Goal: Task Accomplishment & Management: Manage account settings

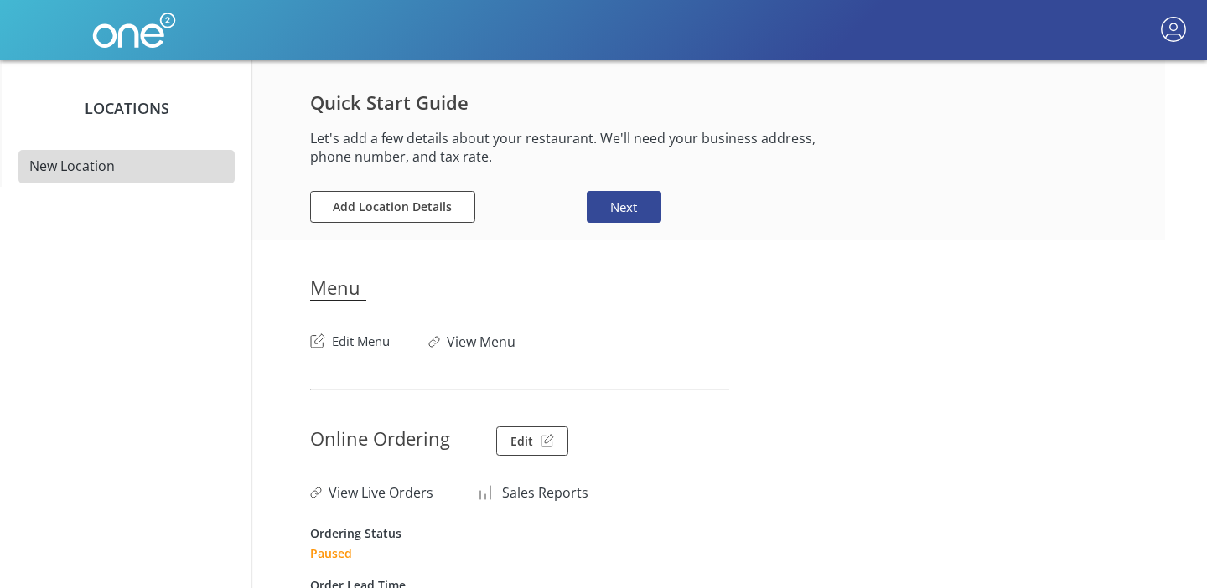
click at [347, 342] on button "Edit Menu" at bounding box center [350, 337] width 80 height 27
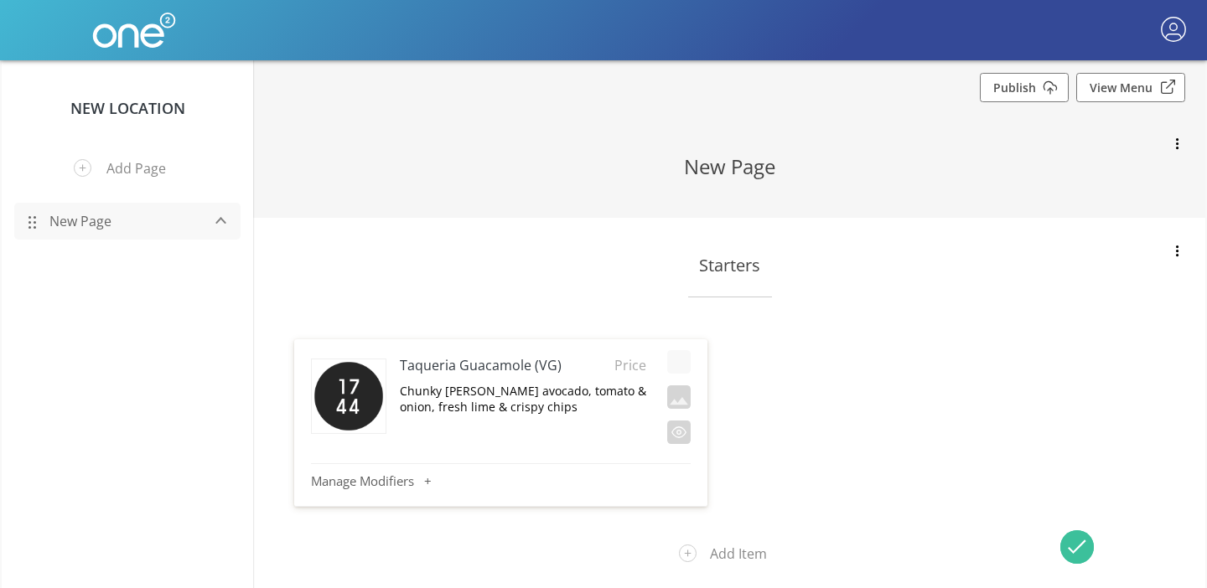
scroll to position [47, 0]
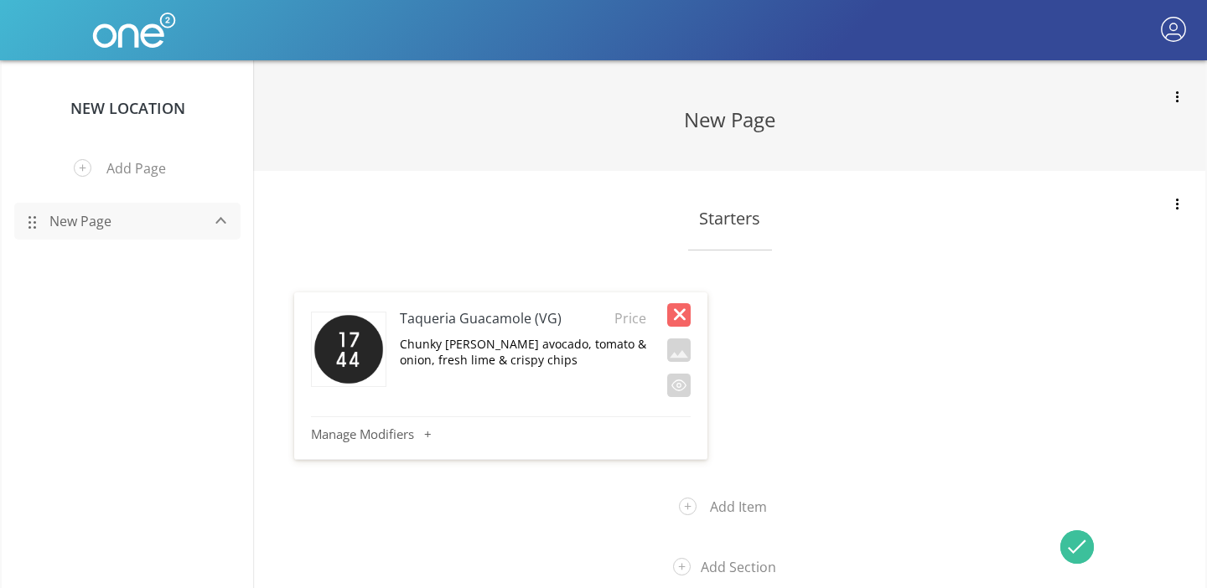
click at [677, 313] on button "button" at bounding box center [678, 314] width 23 height 23
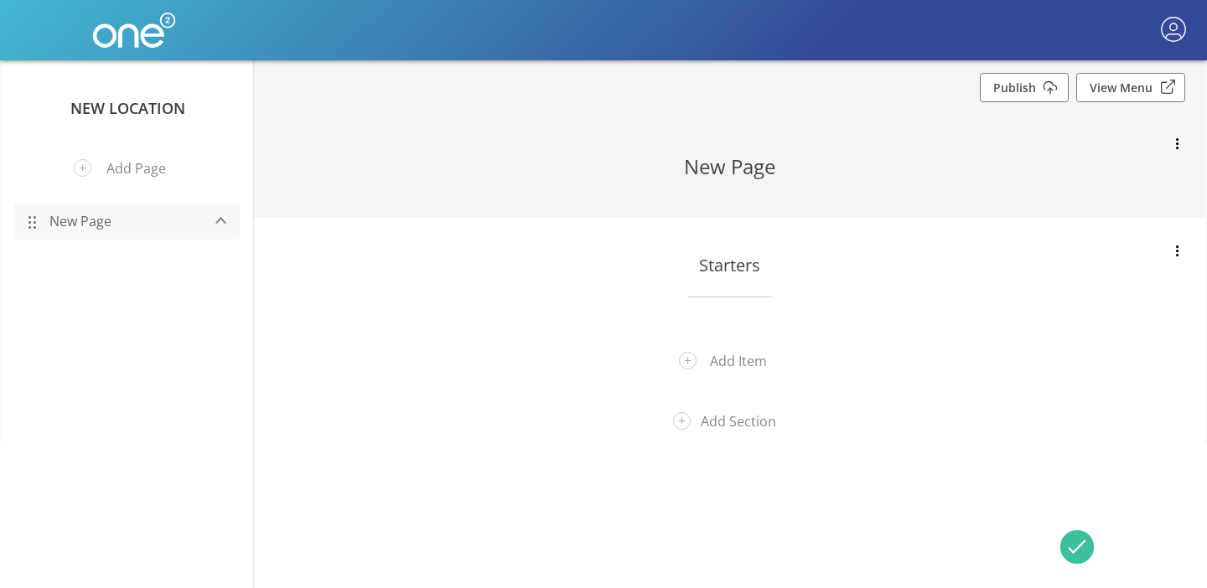
scroll to position [0, 0]
click at [1172, 144] on button "button" at bounding box center [1176, 144] width 23 height 23
click at [1108, 184] on button "Delete Page" at bounding box center [1105, 184] width 168 height 45
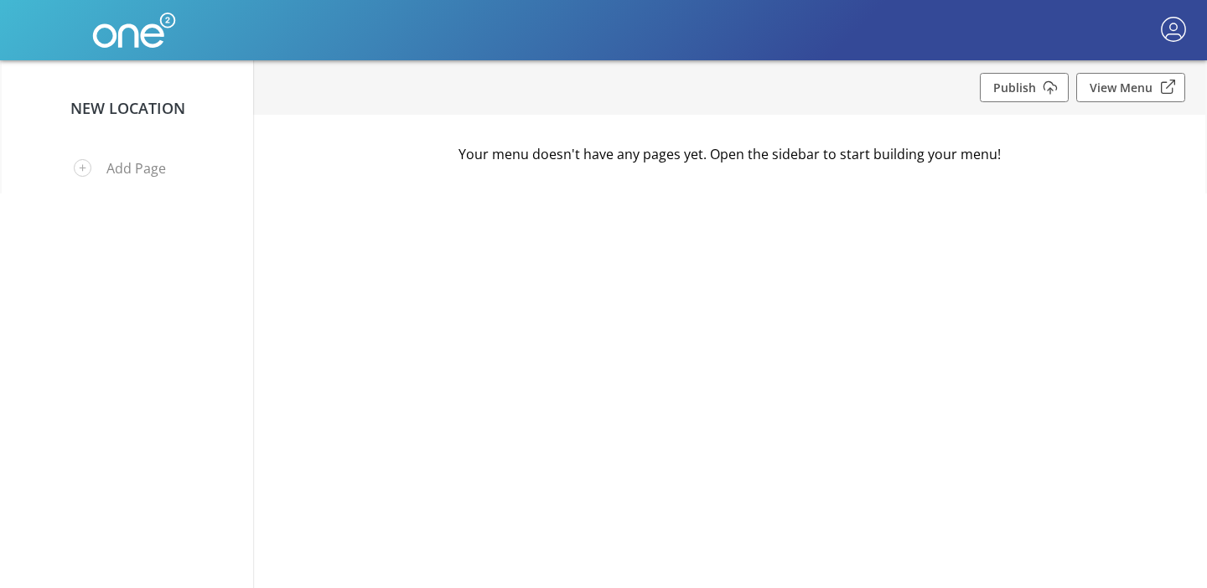
click at [734, 247] on div "New Location Add Page Publish View Menu Your menu doesn't have any pages yet. O…" at bounding box center [603, 294] width 1207 height 588
click at [147, 116] on link "New Location" at bounding box center [127, 108] width 115 height 20
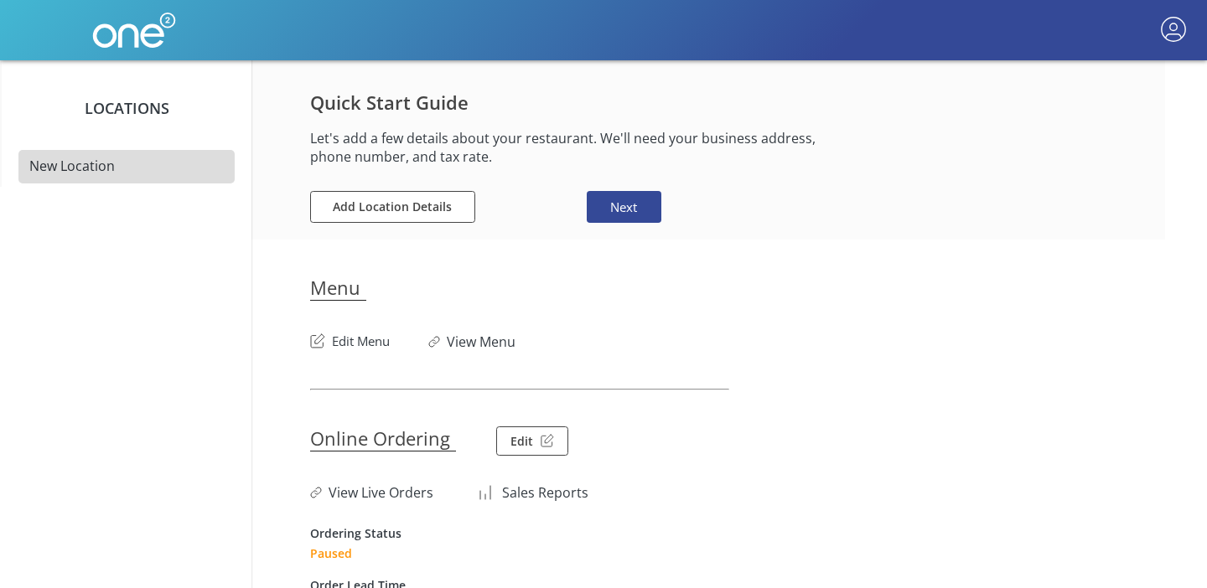
click at [363, 344] on button "Edit Menu" at bounding box center [350, 337] width 80 height 27
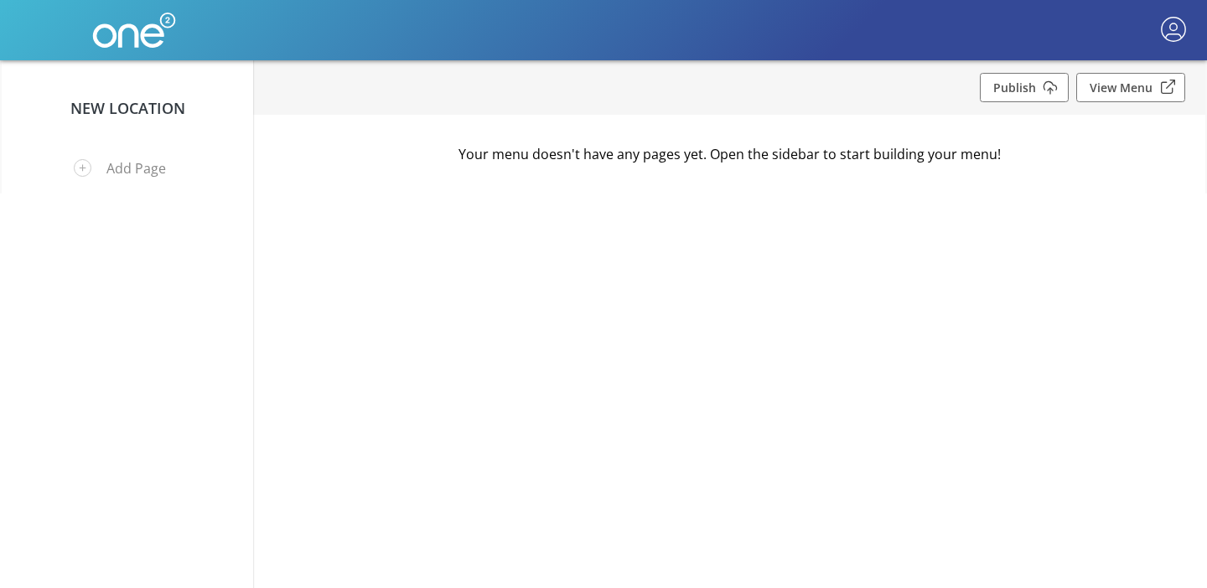
click at [128, 109] on link "New Location" at bounding box center [127, 108] width 115 height 20
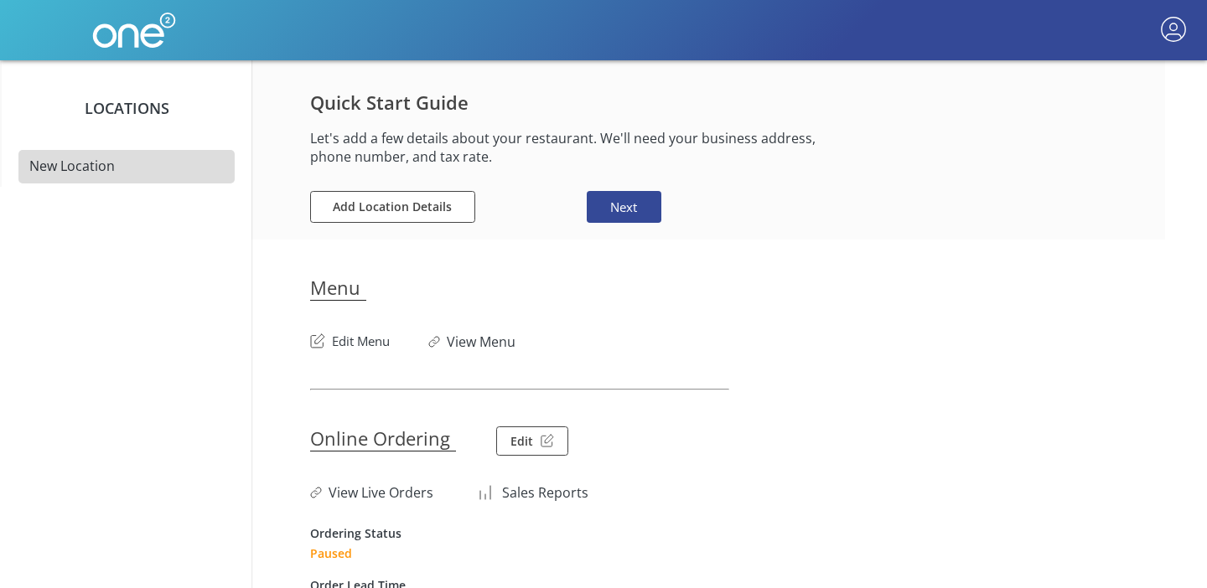
click at [1172, 20] on button "button" at bounding box center [1173, 30] width 32 height 32
click at [1107, 69] on button "Home" at bounding box center [1111, 69] width 168 height 39
click at [869, 328] on div at bounding box center [603, 294] width 1207 height 588
click at [488, 347] on link "View Menu" at bounding box center [481, 342] width 69 height 18
click at [906, 290] on section "Menu Edit Menu View Menu" at bounding box center [729, 295] width 838 height 111
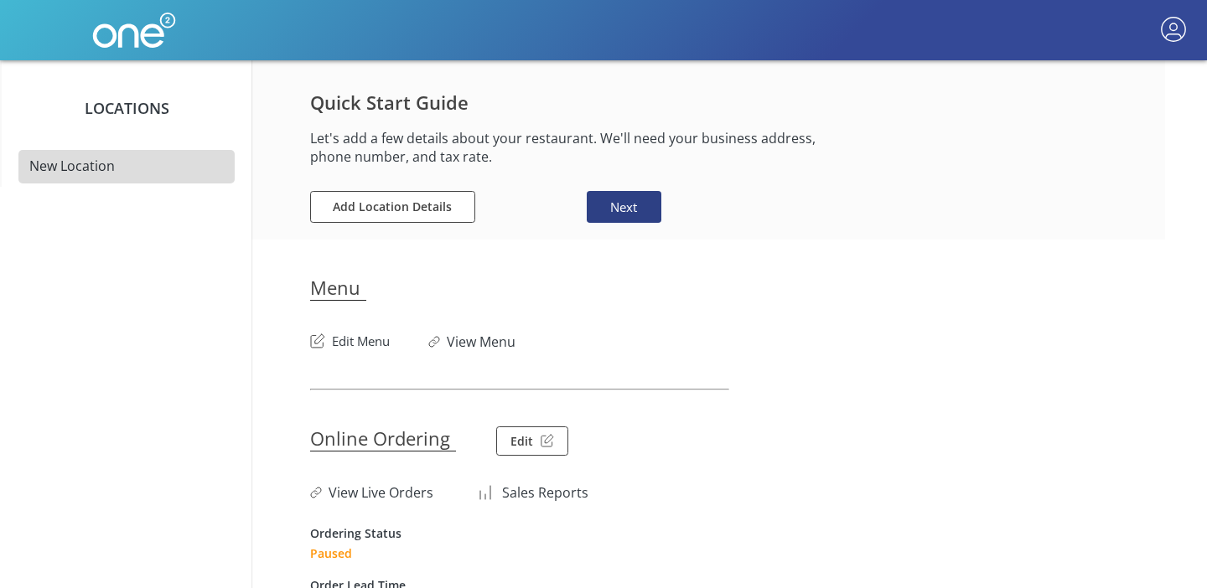
click at [640, 215] on button "Next" at bounding box center [624, 207] width 74 height 33
click at [361, 344] on button "Edit Menu" at bounding box center [350, 337] width 80 height 27
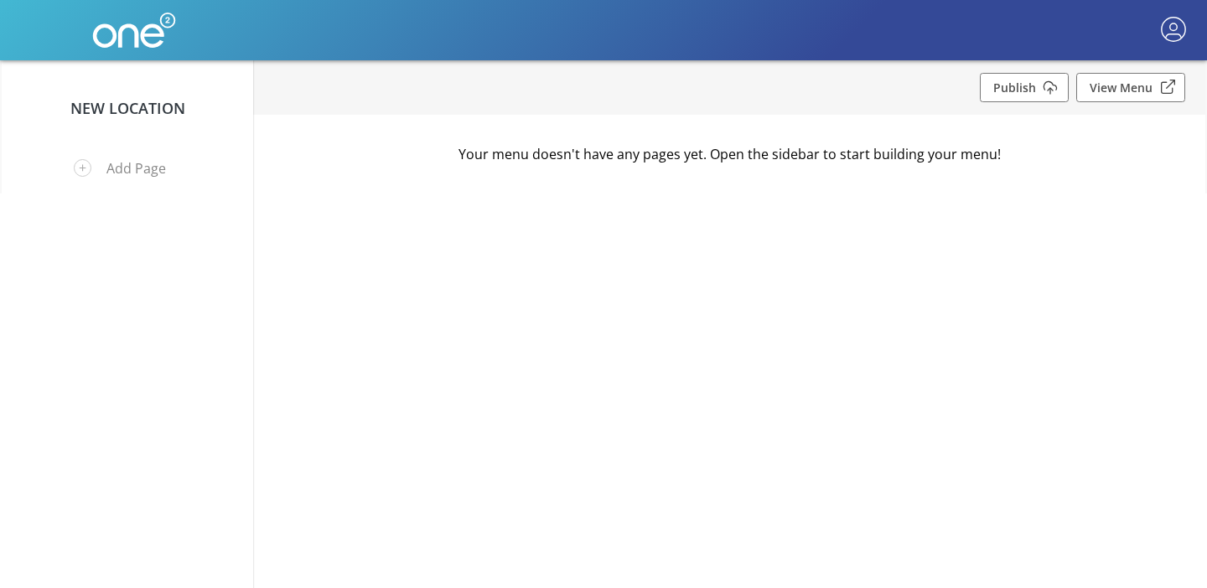
click at [1172, 30] on button "button" at bounding box center [1173, 30] width 32 height 32
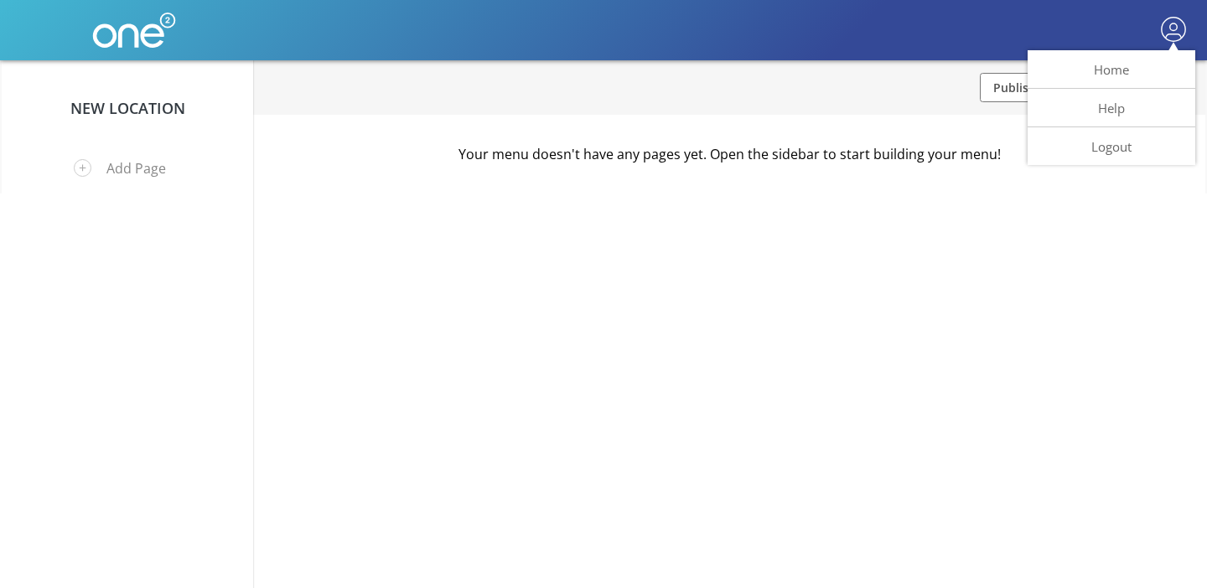
click at [101, 38] on div at bounding box center [603, 294] width 1207 height 588
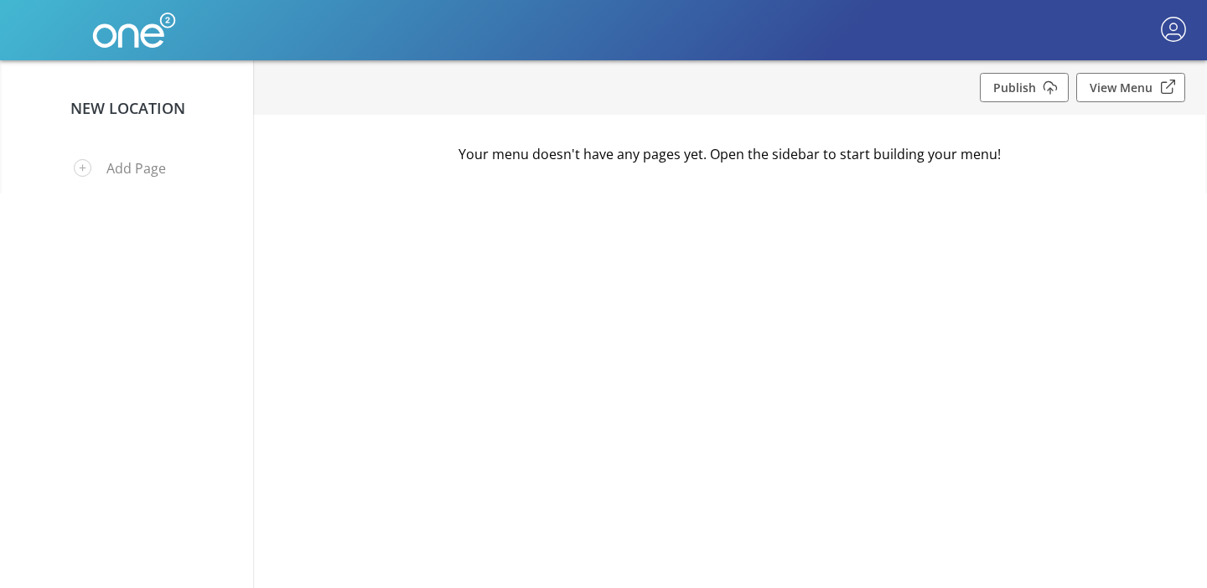
click at [137, 37] on img at bounding box center [134, 30] width 84 height 60
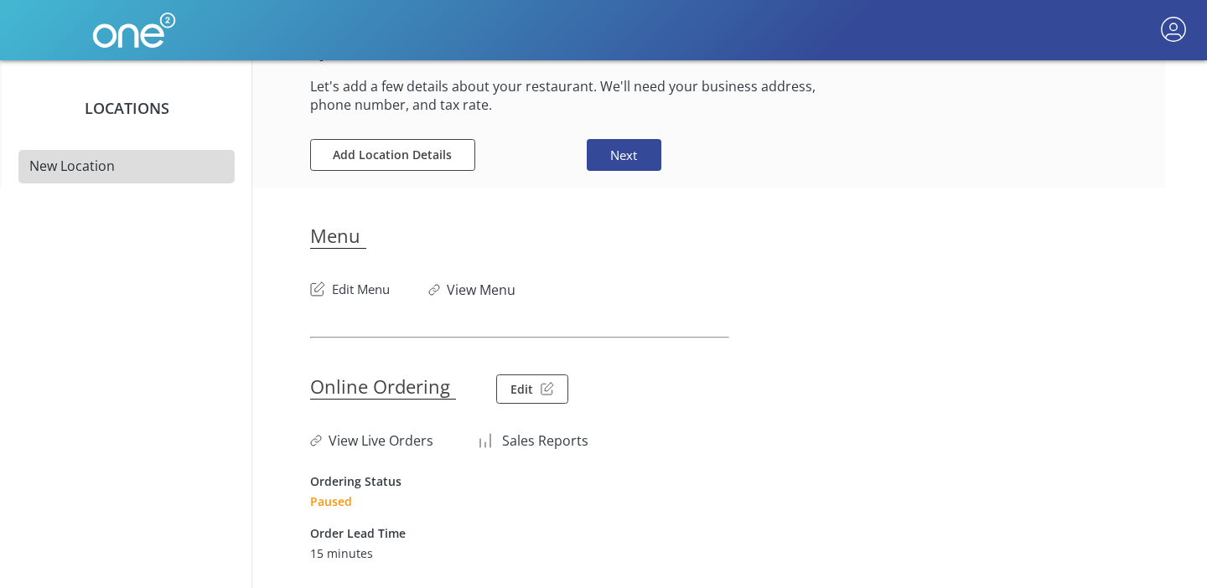
scroll to position [79, 0]
